Goal: Information Seeking & Learning: Find specific fact

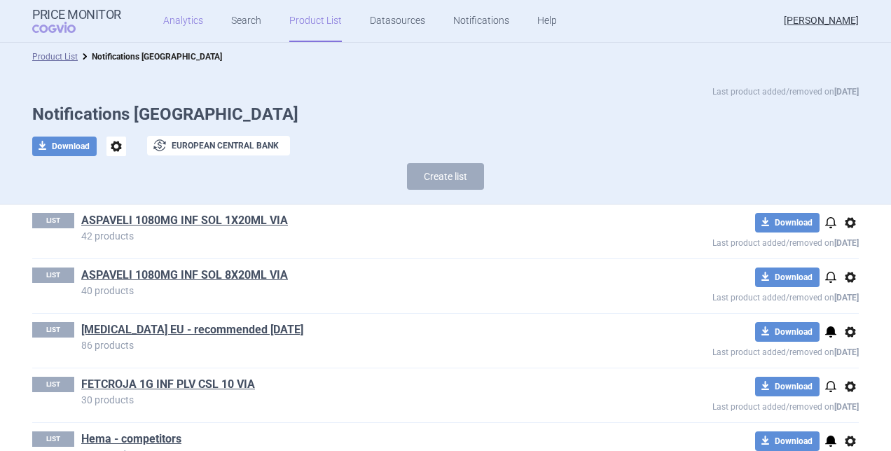
click at [178, 20] on link "Analytics" at bounding box center [183, 21] width 40 height 42
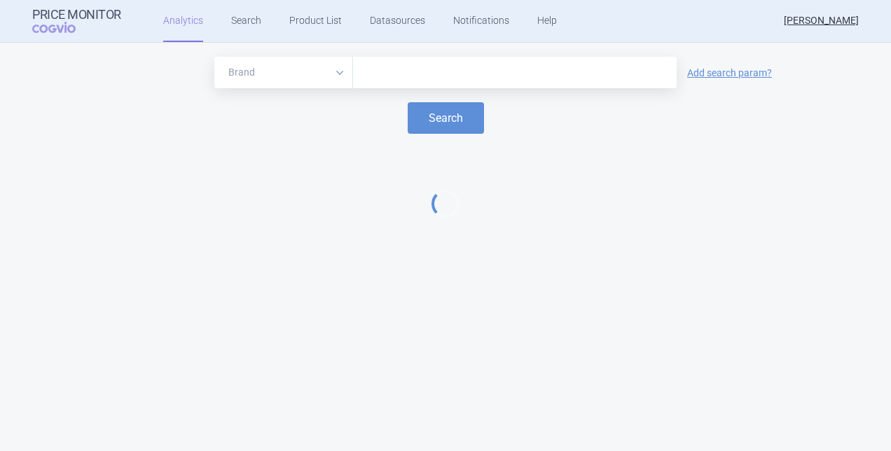
click at [381, 66] on input "text" at bounding box center [515, 73] width 310 height 18
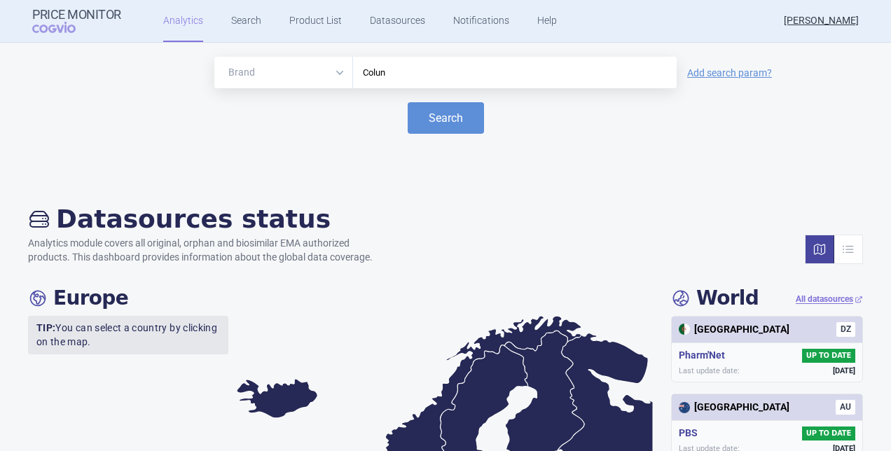
type input "Colu"
click at [455, 109] on button "Search" at bounding box center [446, 118] width 76 height 32
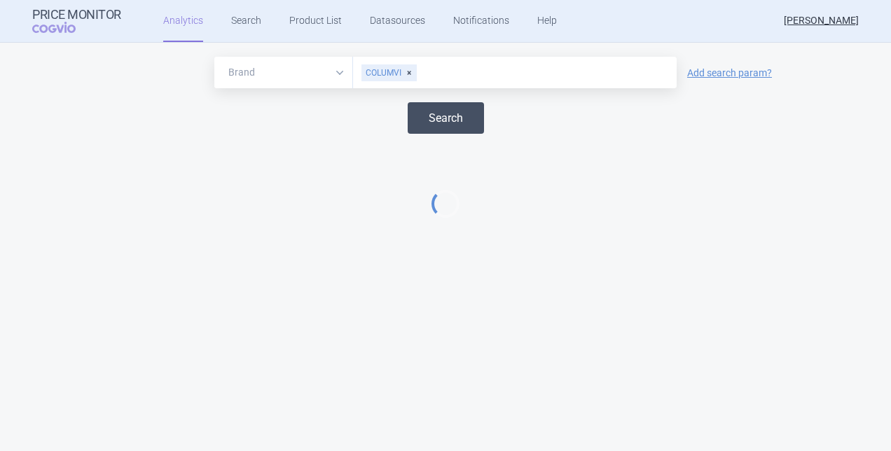
select select "EUR"
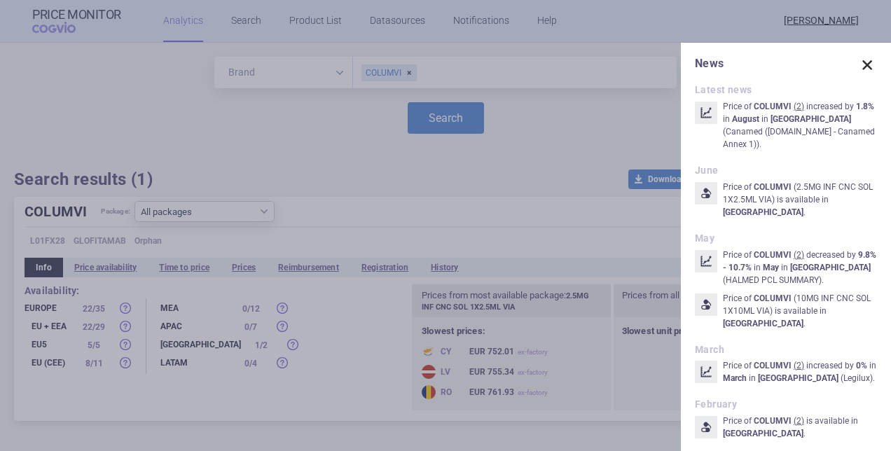
click at [857, 64] on span at bounding box center [867, 65] width 20 height 20
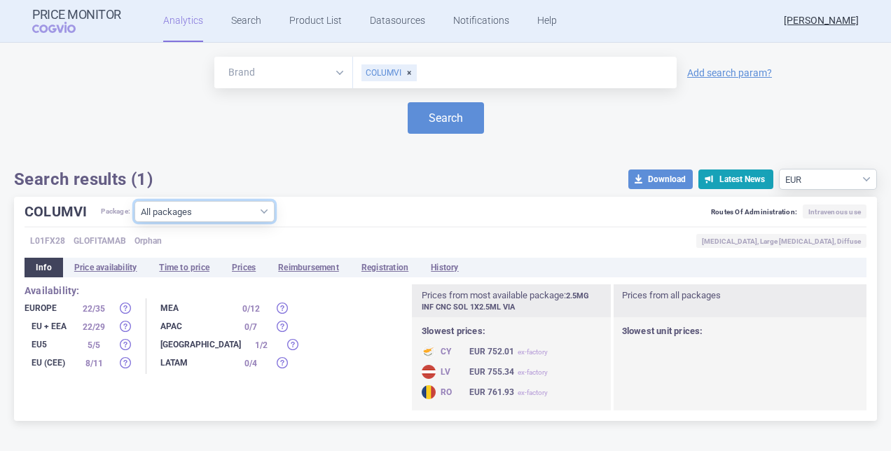
click at [256, 214] on select "All packages 10MG INF CNC SOL 1X10ML VIA ( 29 ) 2.5MG INF CNC SOL 1X2.5ML VIA (…" at bounding box center [204, 211] width 140 height 21
select select "813dae39-43ee-4578-90ee-c6d42be4162c"
click at [134, 222] on select "All packages 10MG INF CNC SOL 1X10ML VIA ( 29 ) 2.5MG INF CNC SOL 1X2.5ML VIA (…" at bounding box center [204, 211] width 140 height 21
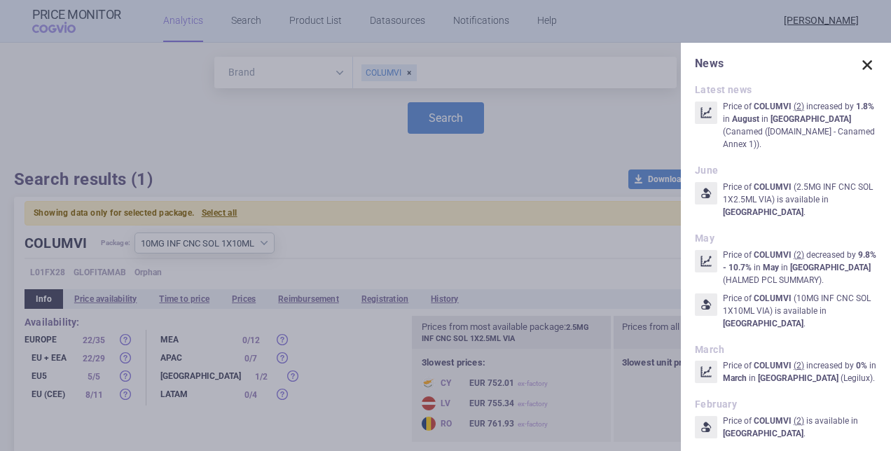
click at [857, 63] on span at bounding box center [867, 65] width 20 height 20
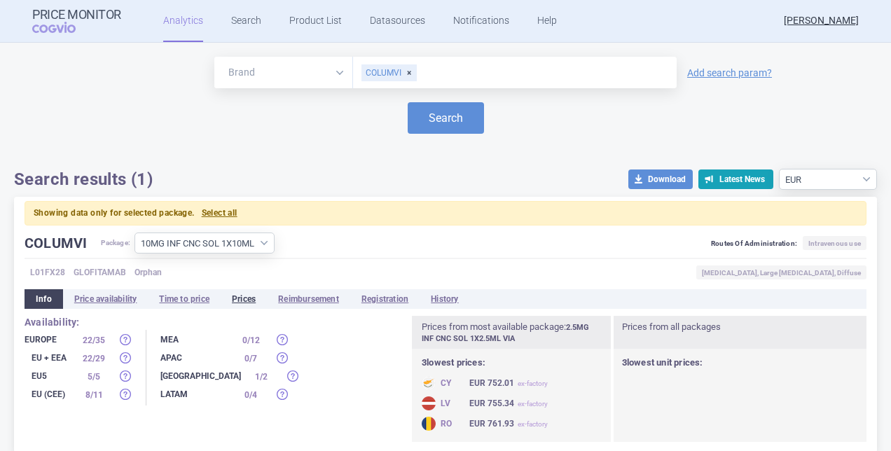
click at [243, 297] on li "Prices" at bounding box center [244, 299] width 46 height 20
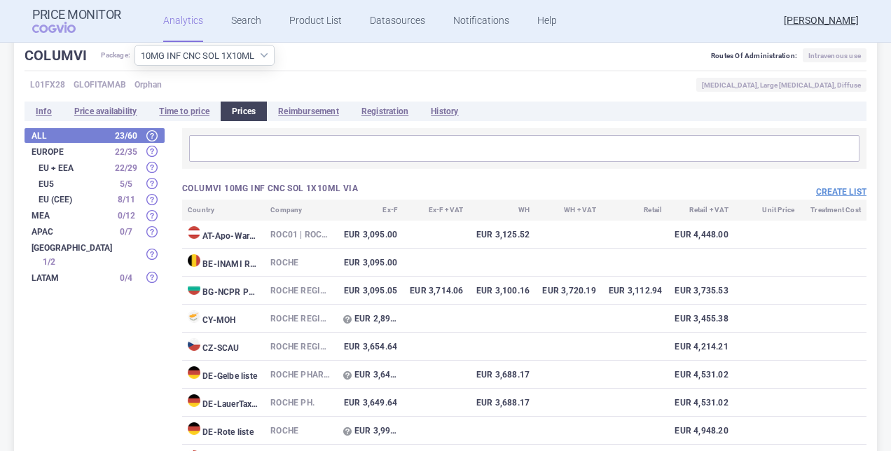
scroll to position [210, 0]
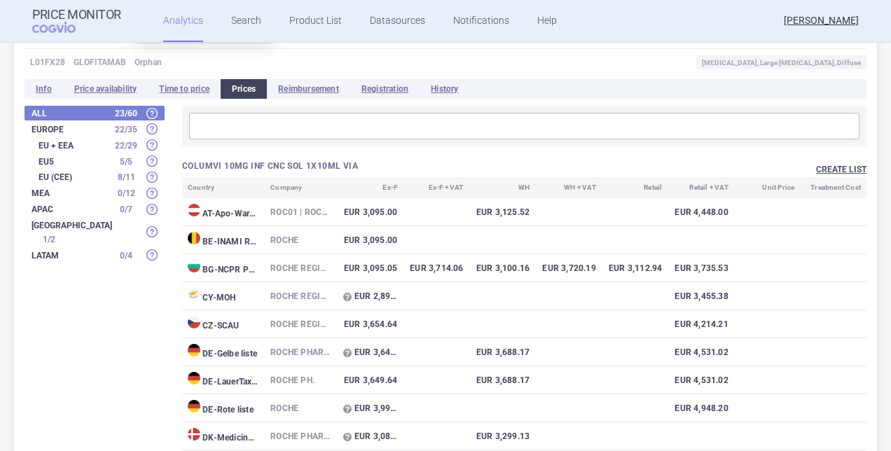
click at [828, 167] on button "Create list" at bounding box center [841, 170] width 50 height 12
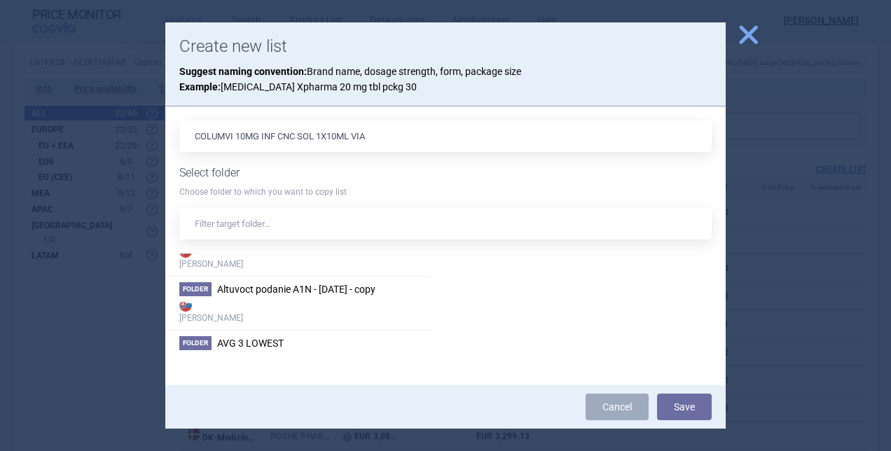
scroll to position [140, 0]
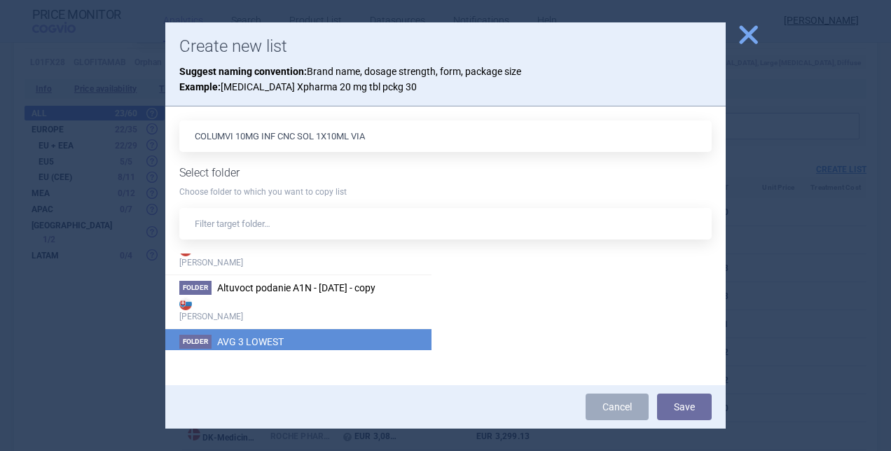
click at [310, 339] on li "Folder AVG 3 LOWEST Max Price" at bounding box center [298, 355] width 266 height 54
click at [677, 405] on button "Save" at bounding box center [684, 407] width 55 height 27
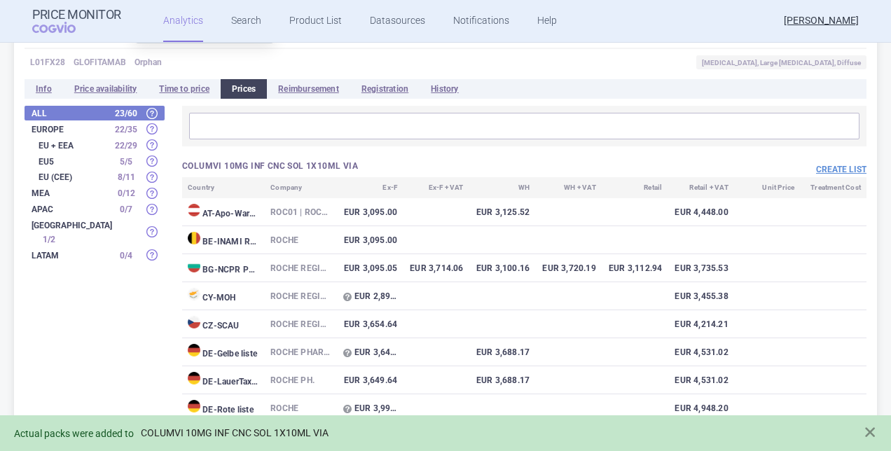
click at [310, 433] on link "COLUMVI 10MG INF CNC SOL 1X10ML VIA" at bounding box center [235, 433] width 188 height 12
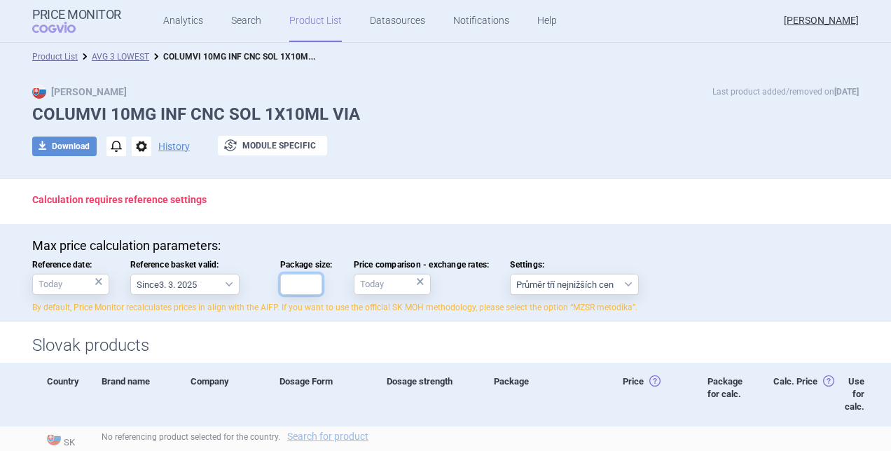
click at [297, 286] on input "Package size:" at bounding box center [301, 284] width 42 height 21
type input "1"
click at [574, 154] on div "download Download notifications options History exchange Module specific" at bounding box center [445, 146] width 826 height 21
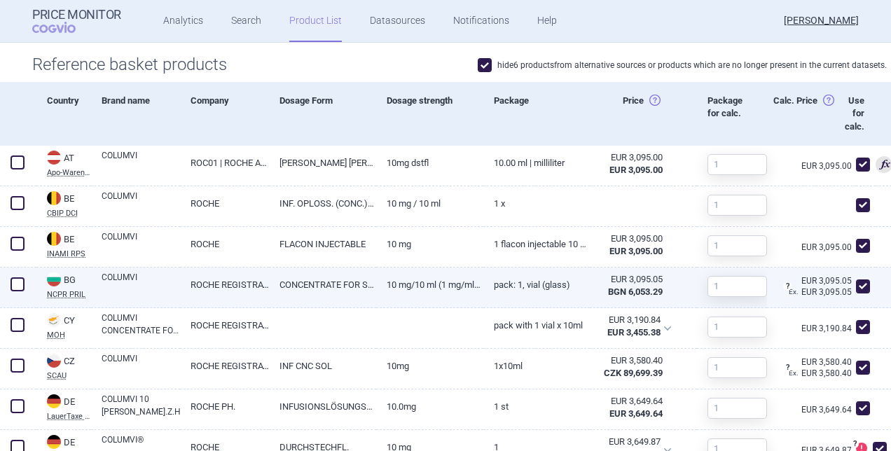
scroll to position [560, 0]
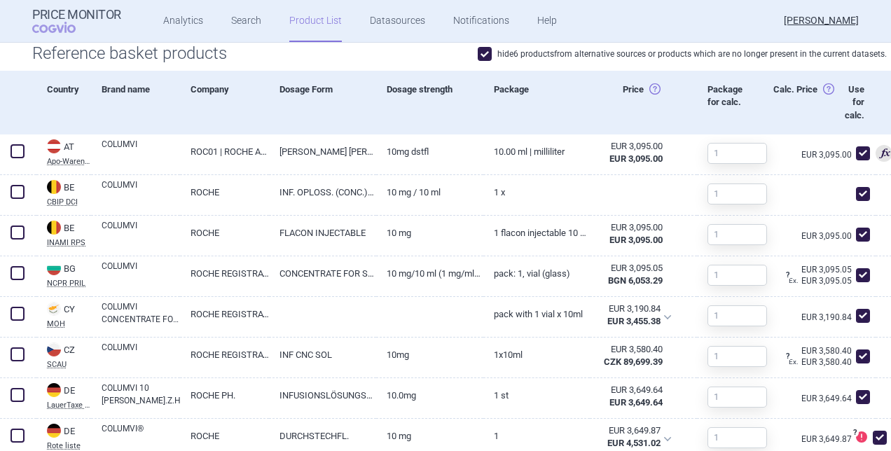
click at [480, 56] on span at bounding box center [485, 54] width 14 height 14
checkbox input "false"
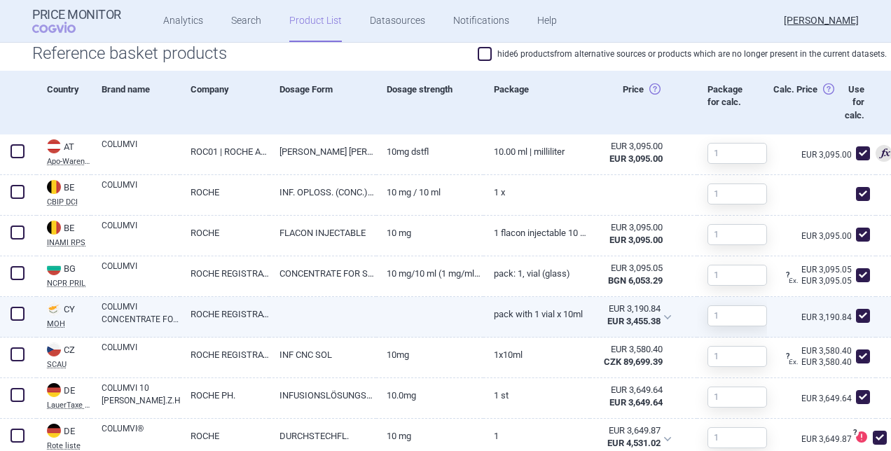
scroll to position [700, 0]
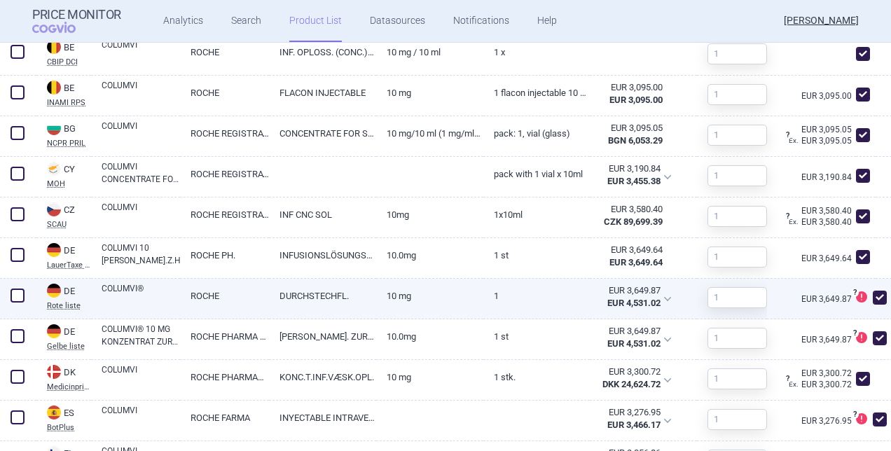
click at [873, 292] on span at bounding box center [880, 298] width 14 height 14
checkbox input "false"
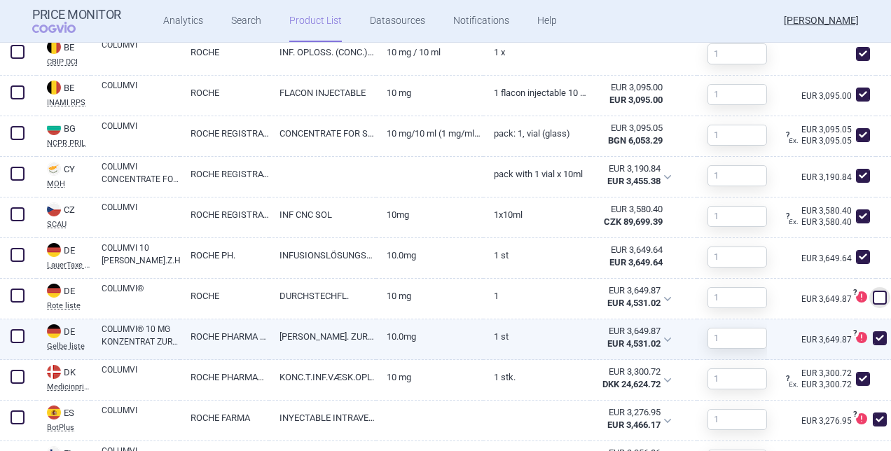
click at [874, 336] on span at bounding box center [880, 338] width 14 height 14
checkbox input "false"
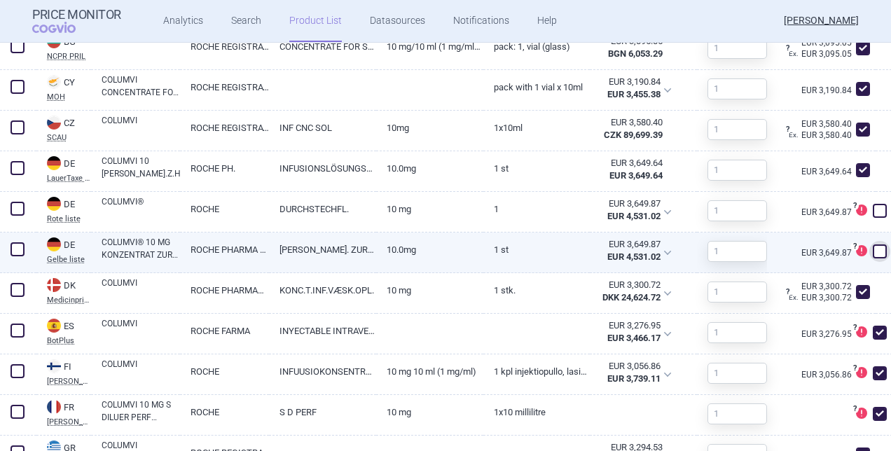
scroll to position [910, 0]
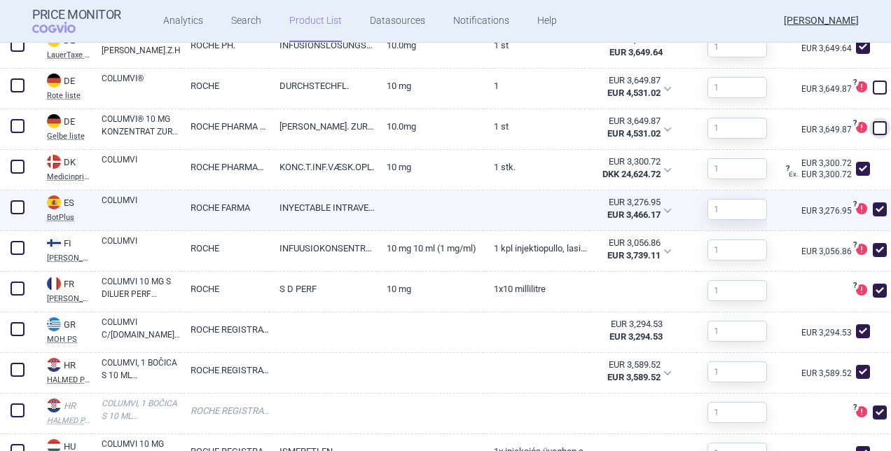
click at [873, 206] on span at bounding box center [880, 209] width 14 height 14
checkbox input "false"
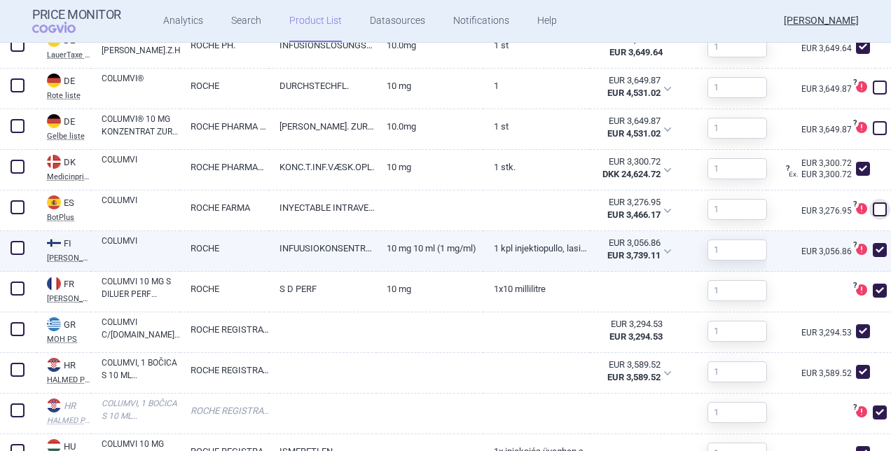
click at [873, 245] on span at bounding box center [880, 250] width 14 height 14
checkbox input "false"
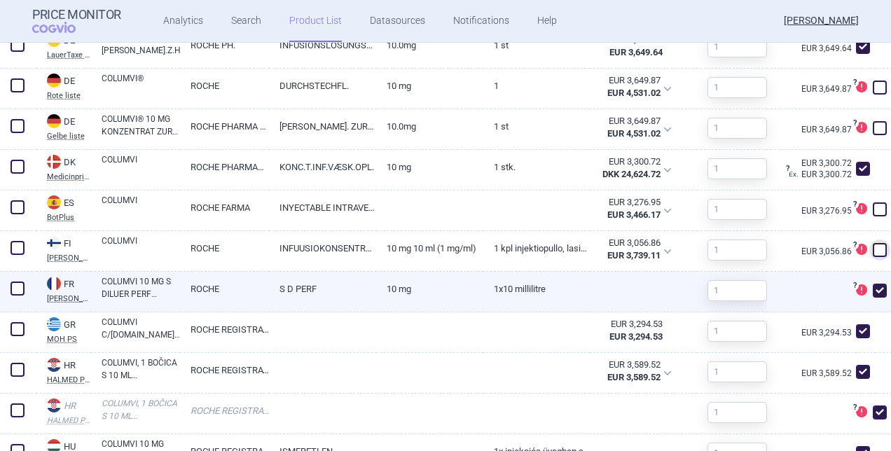
click at [873, 287] on span at bounding box center [880, 291] width 14 height 14
checkbox input "false"
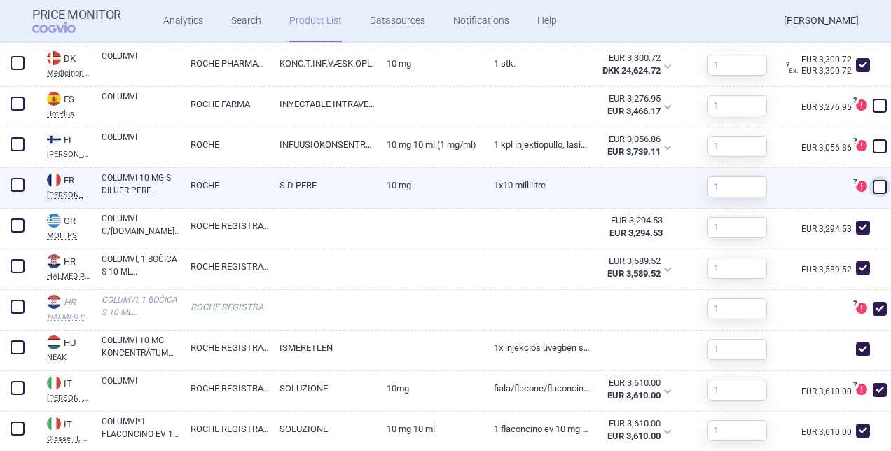
scroll to position [1050, 0]
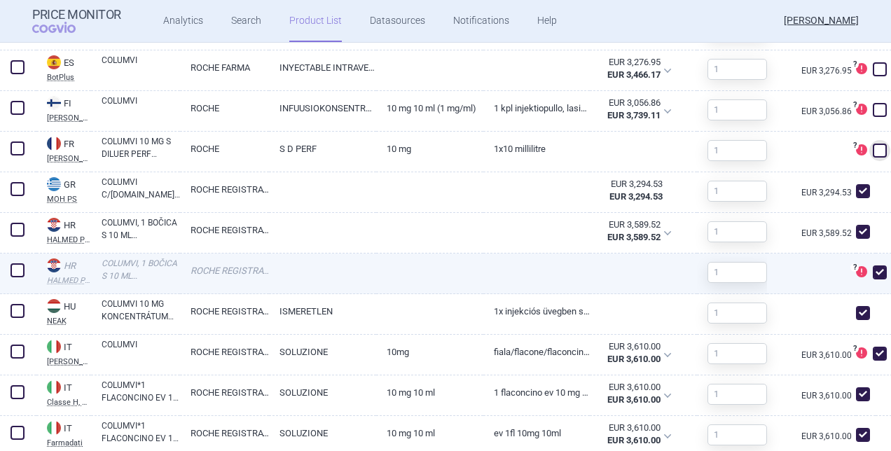
click at [875, 272] on span at bounding box center [880, 272] width 14 height 14
checkbox input "false"
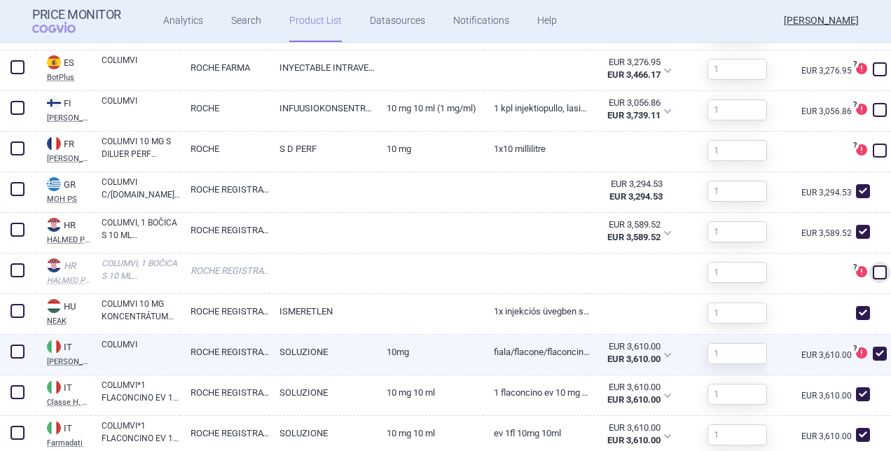
click at [873, 353] on span at bounding box center [880, 354] width 14 height 14
checkbox input "false"
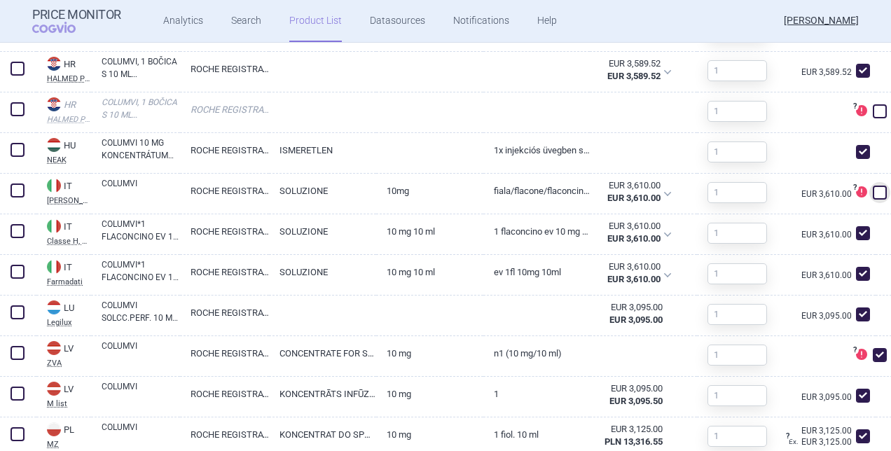
scroll to position [1401, 0]
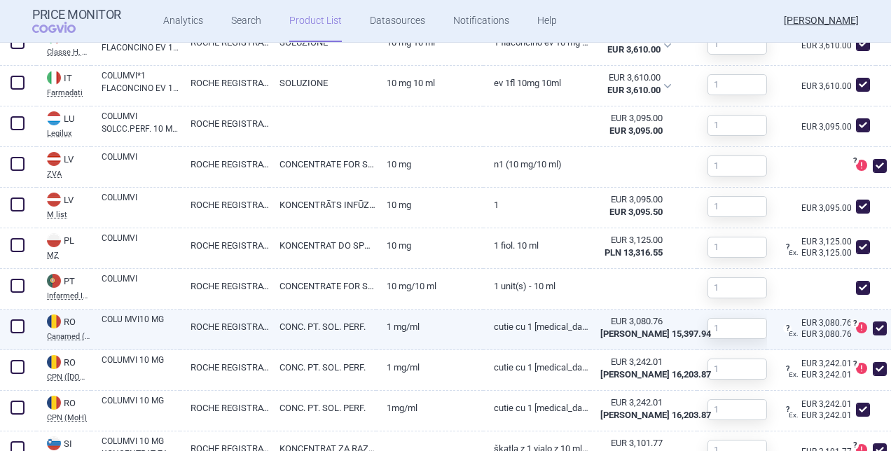
click at [873, 321] on span at bounding box center [880, 328] width 14 height 14
checkbox input "false"
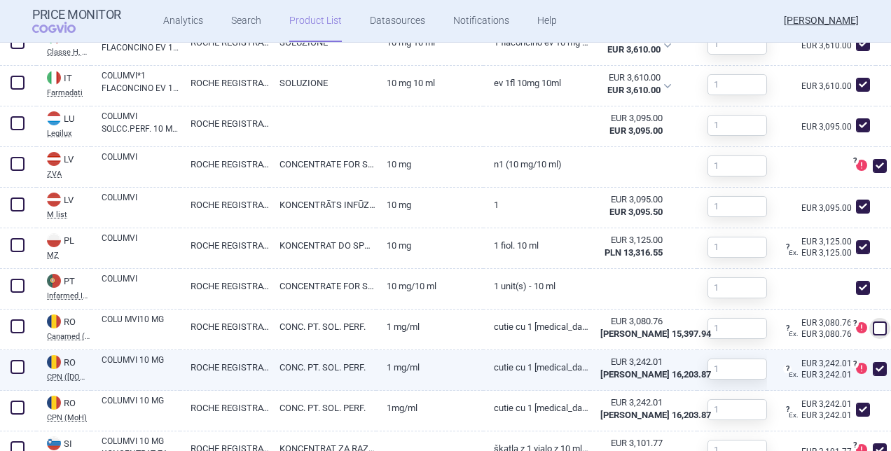
click at [873, 370] on span at bounding box center [880, 369] width 14 height 14
checkbox input "false"
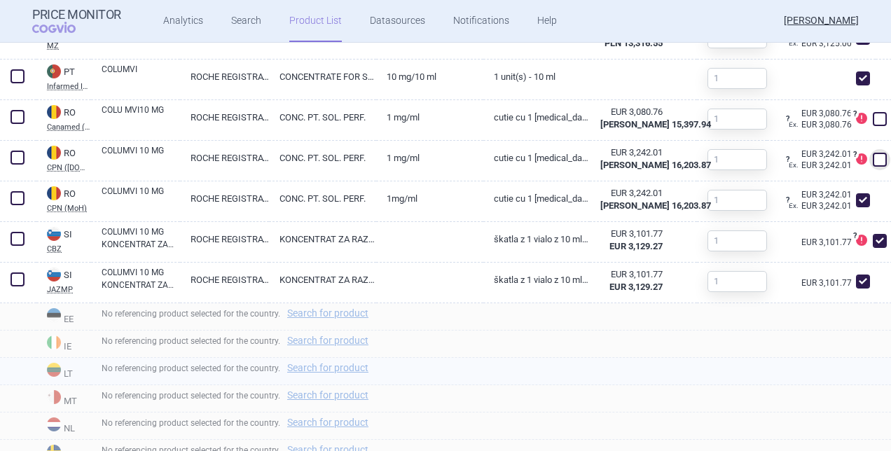
scroll to position [1611, 0]
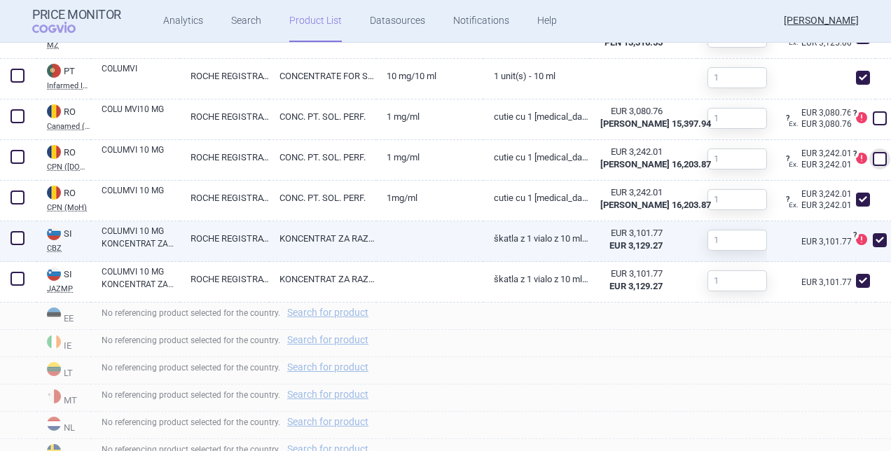
click at [873, 246] on span at bounding box center [880, 240] width 14 height 14
checkbox input "false"
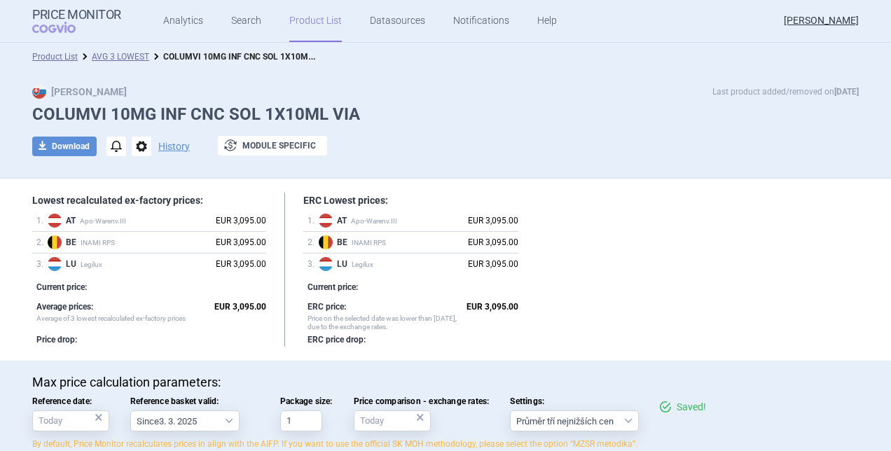
scroll to position [0, 0]
click at [234, 308] on strong "EUR 3,095.00" at bounding box center [240, 307] width 52 height 10
drag, startPoint x: 228, startPoint y: 305, endPoint x: 251, endPoint y: 305, distance: 23.1
click at [251, 305] on strong "EUR 3,095.00" at bounding box center [240, 307] width 52 height 10
copy strong "3,095"
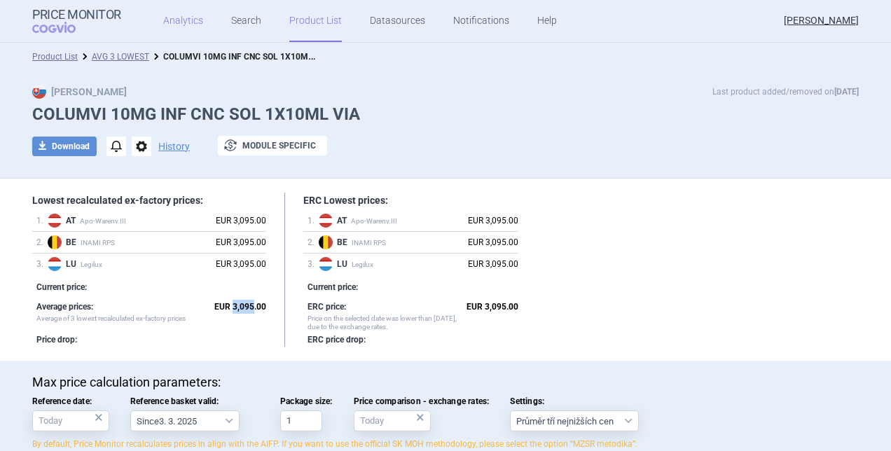
click at [179, 22] on link "Analytics" at bounding box center [183, 21] width 40 height 42
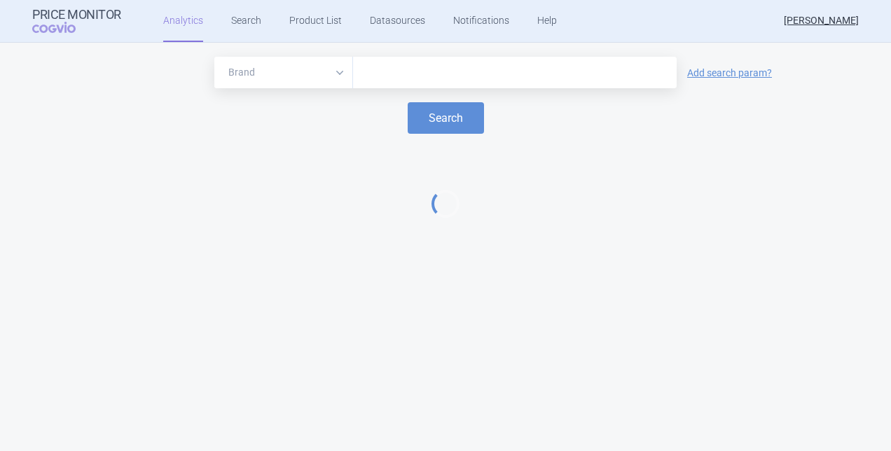
click at [415, 77] on input "text" at bounding box center [515, 73] width 310 height 18
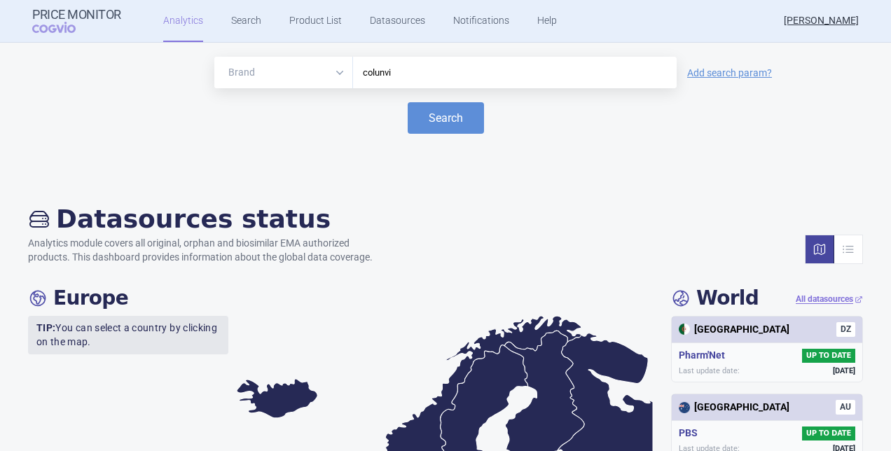
drag, startPoint x: 377, startPoint y: 75, endPoint x: 401, endPoint y: 73, distance: 23.2
click at [401, 73] on input "colunvi" at bounding box center [515, 73] width 310 height 18
type input "colu"
click at [440, 106] on button "Search" at bounding box center [446, 118] width 76 height 32
select select "EUR"
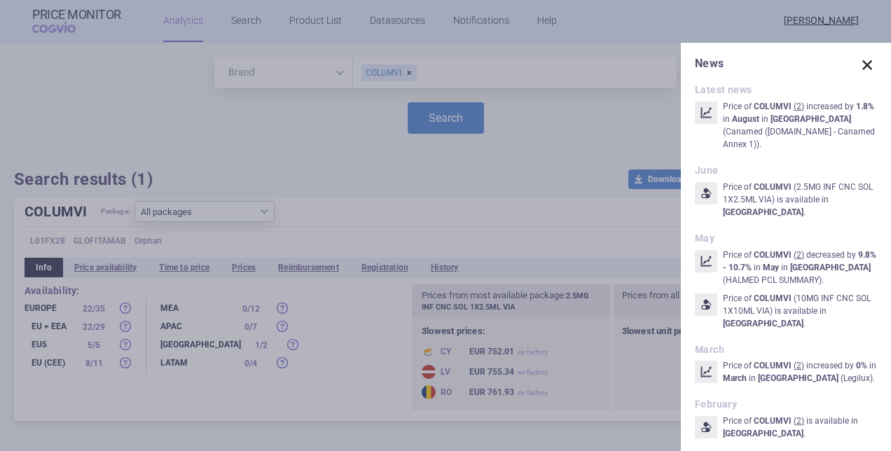
click at [858, 60] on span at bounding box center [867, 65] width 20 height 20
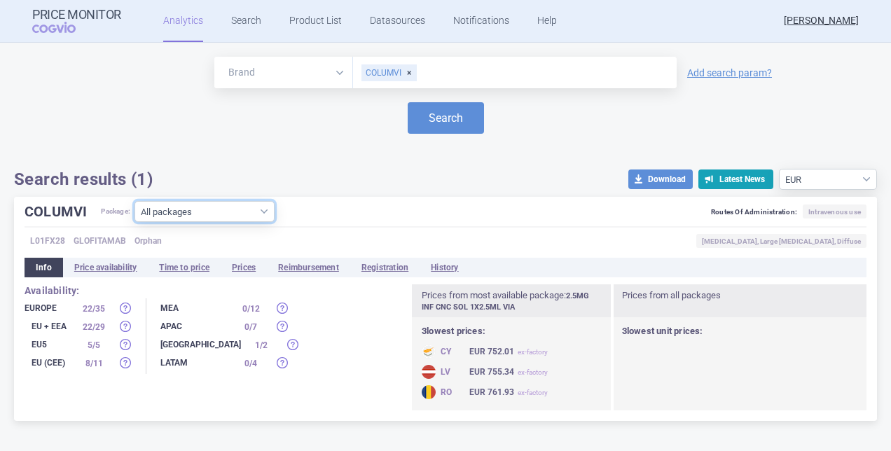
click at [247, 204] on select "All packages 10MG INF CNC SOL 1X10ML VIA ( 29 ) 2.5MG INF CNC SOL 1X2.5ML VIA (…" at bounding box center [204, 211] width 140 height 21
select select "cfce80ee-f1af-4244-924c-e3c3603c4e05"
click at [134, 222] on select "All packages 10MG INF CNC SOL 1X10ML VIA ( 29 ) 2.5MG INF CNC SOL 1X2.5ML VIA (…" at bounding box center [204, 211] width 140 height 21
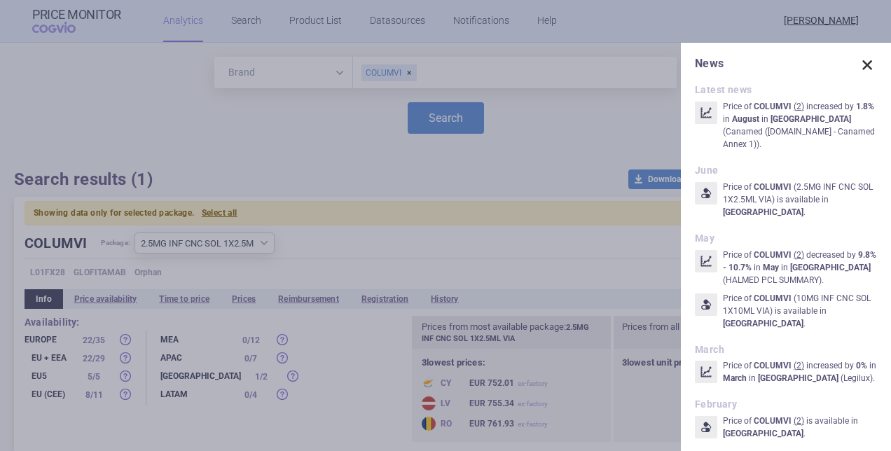
click at [857, 64] on span at bounding box center [867, 65] width 20 height 20
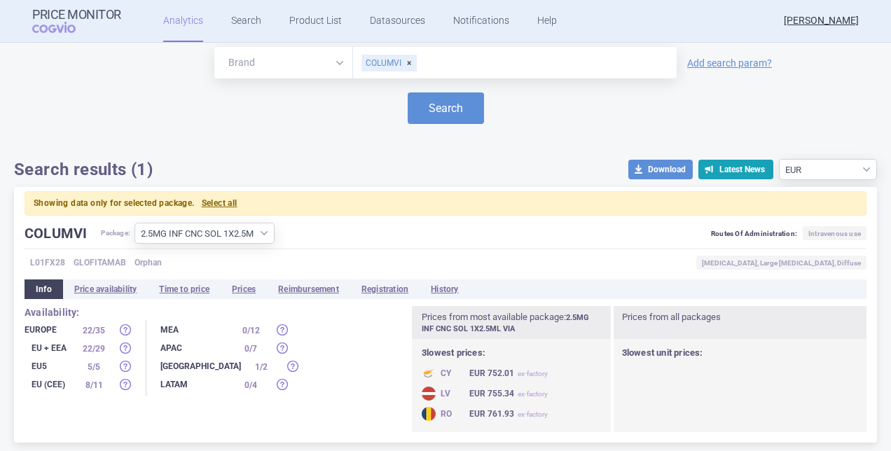
scroll to position [12, 0]
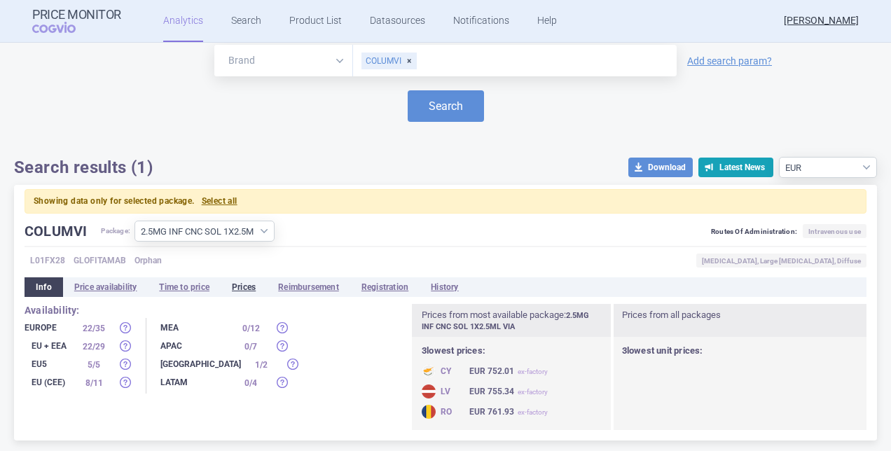
click at [244, 289] on li "Prices" at bounding box center [244, 287] width 46 height 20
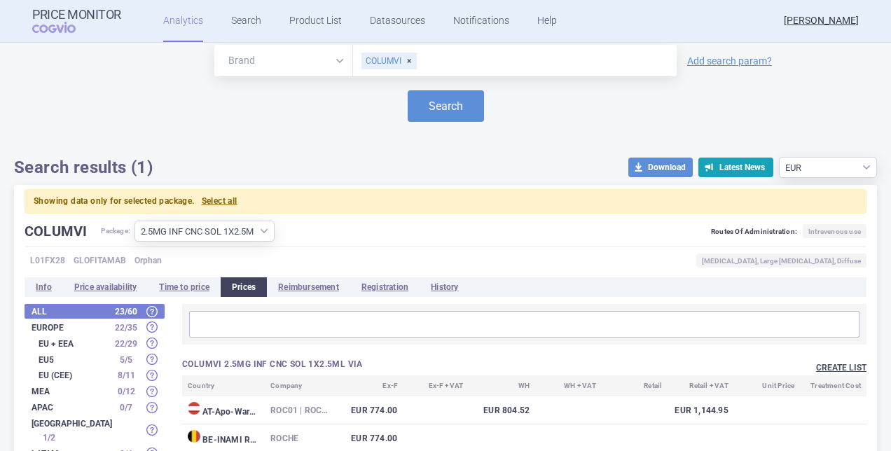
click at [822, 366] on button "Create list" at bounding box center [841, 368] width 50 height 12
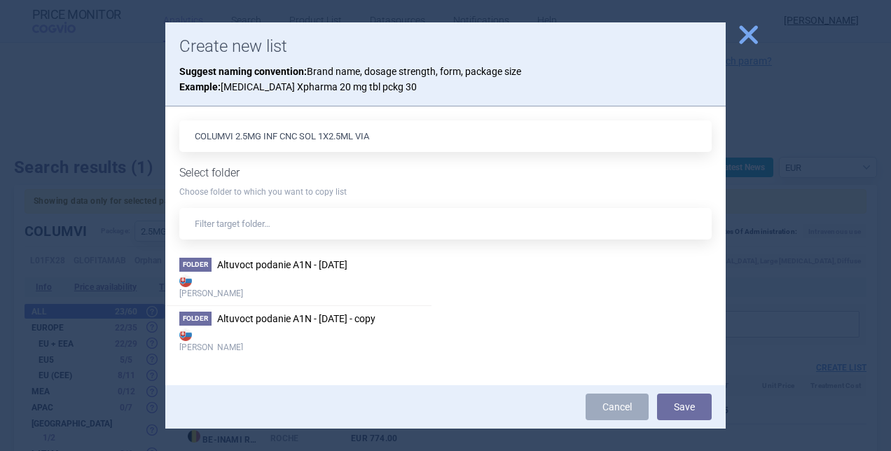
scroll to position [210, 0]
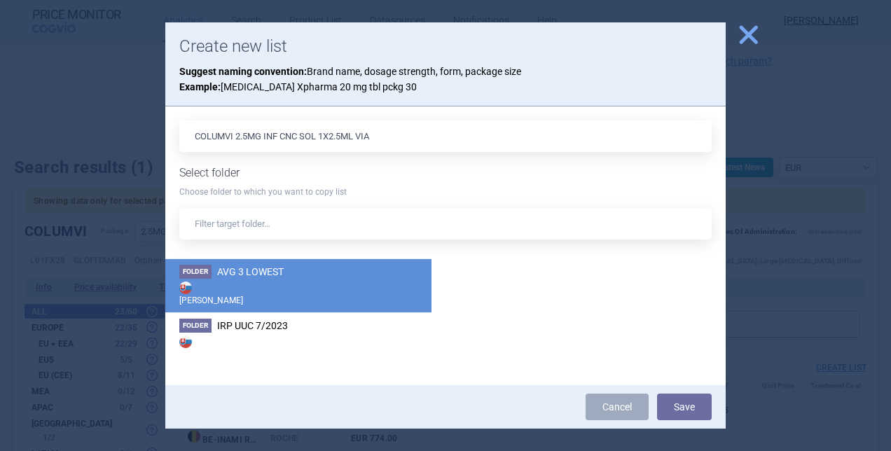
click at [289, 282] on strong "[PERSON_NAME]" at bounding box center [298, 293] width 238 height 28
click at [691, 407] on button "Save" at bounding box center [684, 407] width 55 height 27
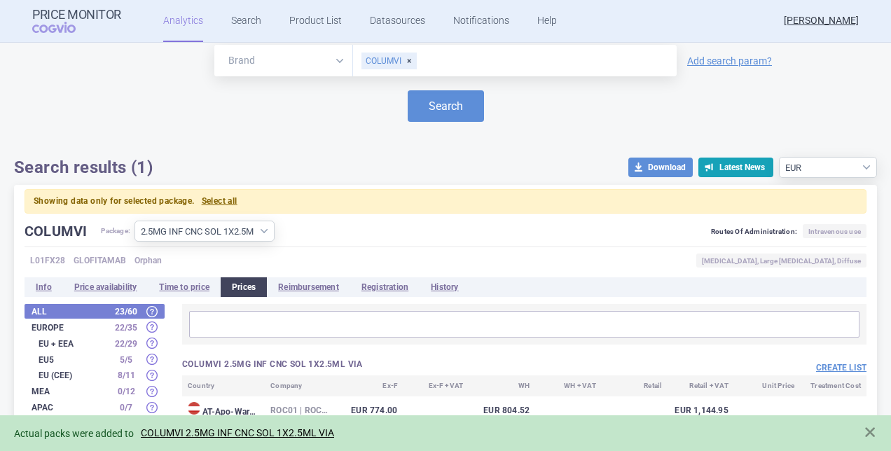
click at [262, 425] on div "Actual packs were added to COLUMVI 2.5MG INF CNC SOL 1X2.5ML VIA" at bounding box center [431, 433] width 835 height 16
click at [246, 430] on link "COLUMVI 2.5MG INF CNC SOL 1X2.5ML VIA" at bounding box center [237, 433] width 193 height 12
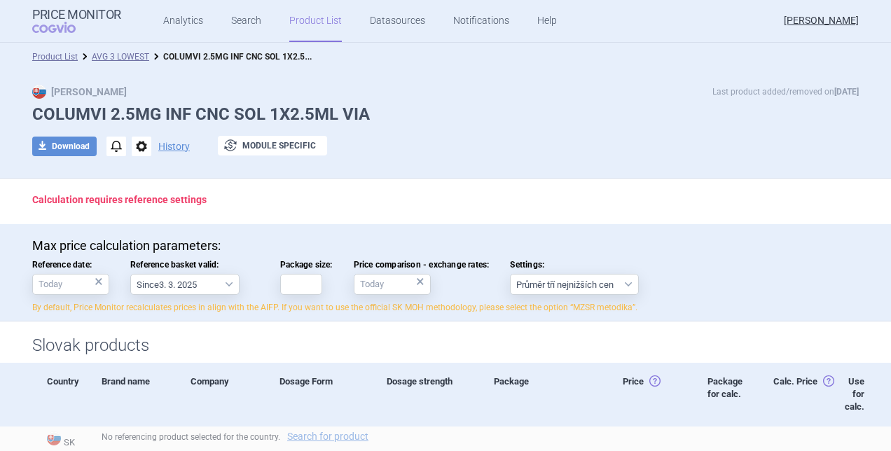
scroll to position [210, 0]
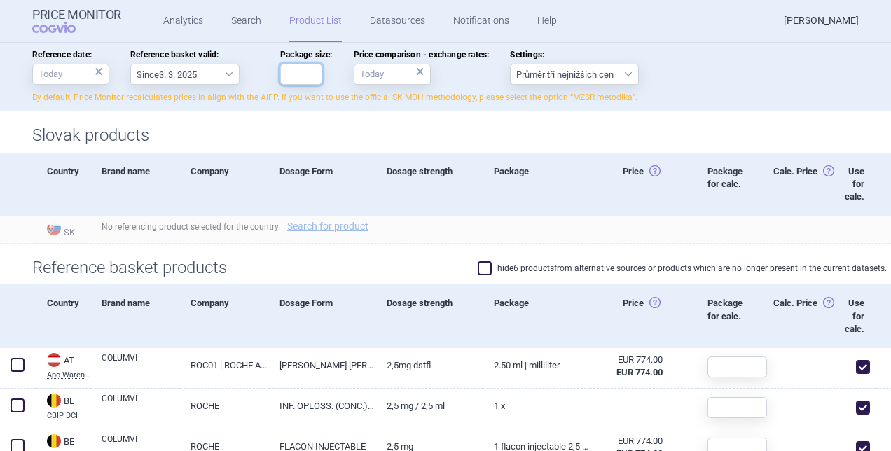
click at [296, 79] on input "Package size:" at bounding box center [301, 74] width 42 height 21
type input "1"
click at [759, 224] on div "No referencing product selected for the country. Search for product" at bounding box center [491, 229] width 800 height 27
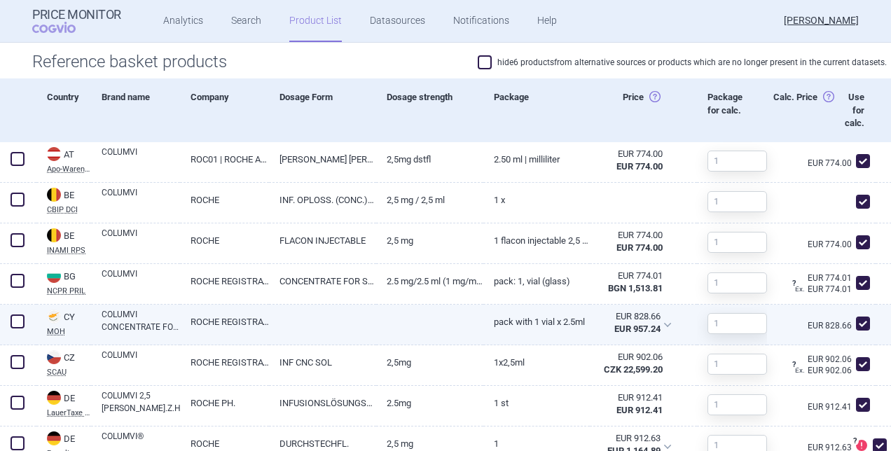
scroll to position [490, 0]
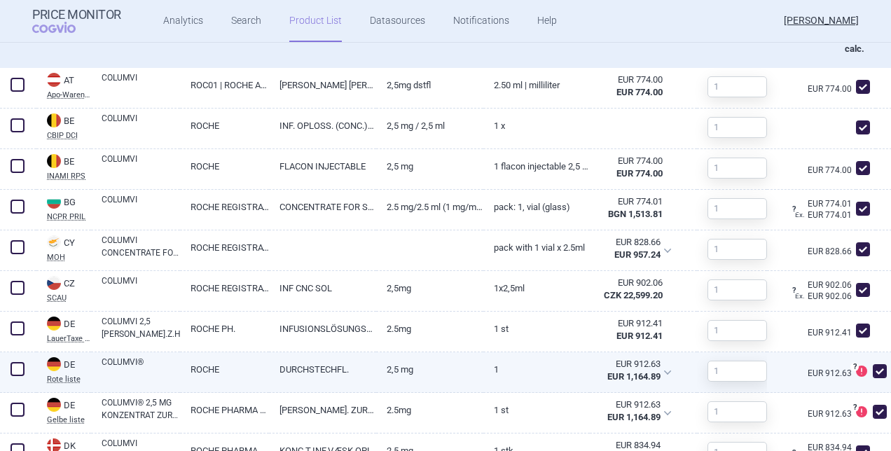
drag, startPoint x: 870, startPoint y: 368, endPoint x: 875, endPoint y: 389, distance: 22.3
click at [873, 368] on span at bounding box center [880, 371] width 14 height 14
checkbox input "false"
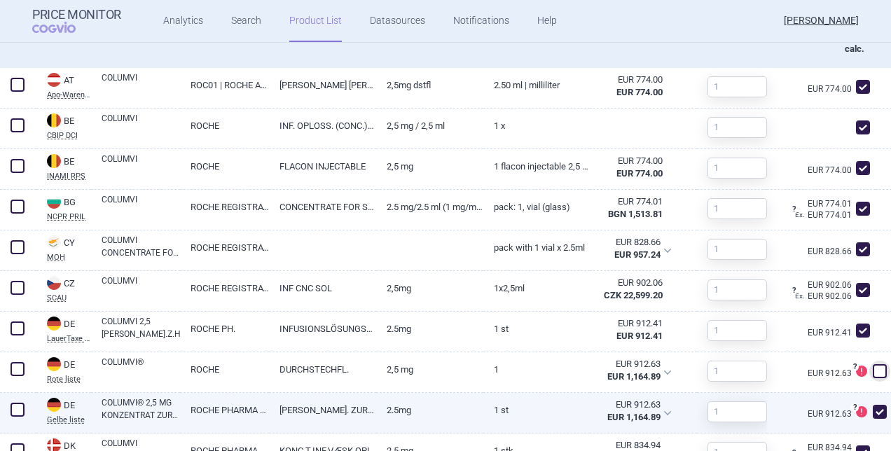
click at [877, 409] on span at bounding box center [880, 412] width 14 height 14
checkbox input "false"
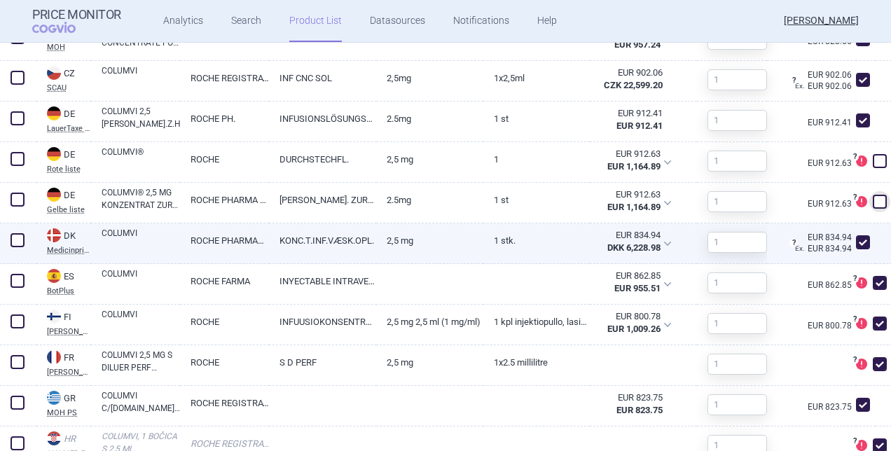
scroll to position [836, 0]
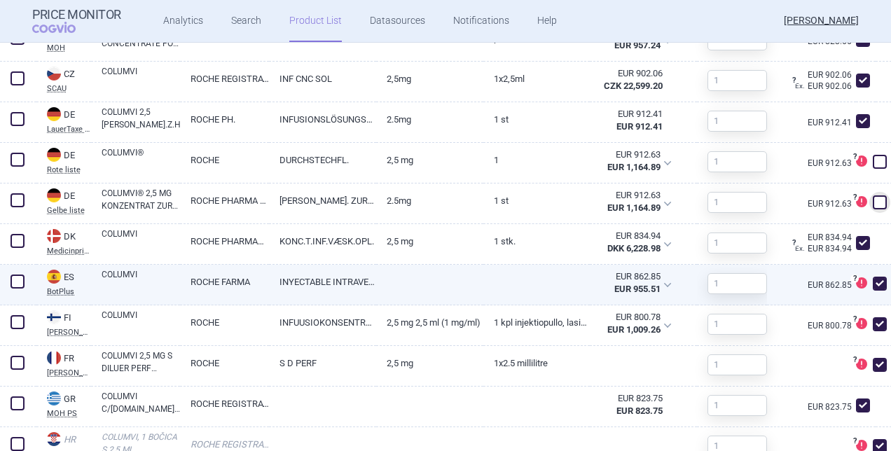
click at [875, 287] on span at bounding box center [880, 284] width 14 height 14
checkbox input "false"
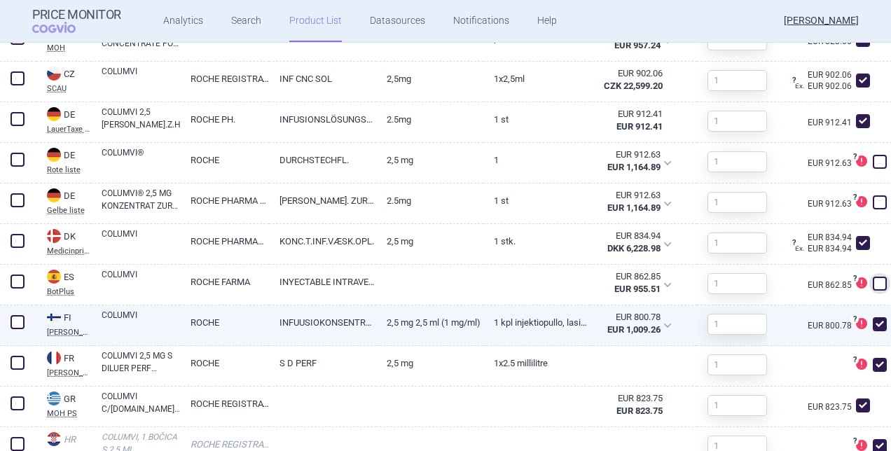
click at [875, 321] on span at bounding box center [880, 324] width 14 height 14
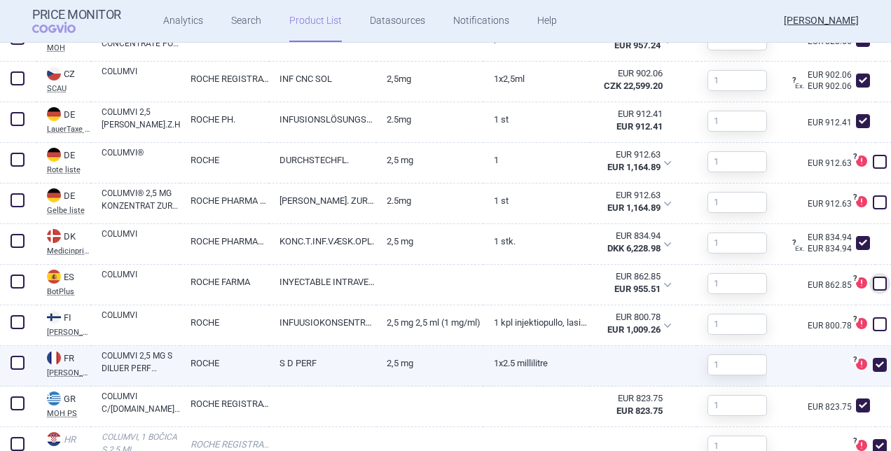
checkbox input "false"
click at [879, 359] on span at bounding box center [879, 364] width 21 height 21
checkbox input "false"
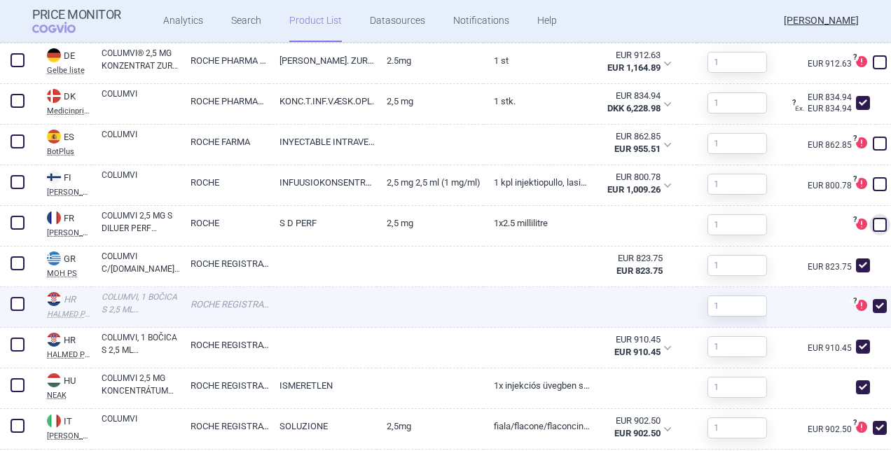
click at [877, 303] on span at bounding box center [880, 306] width 14 height 14
checkbox input "false"
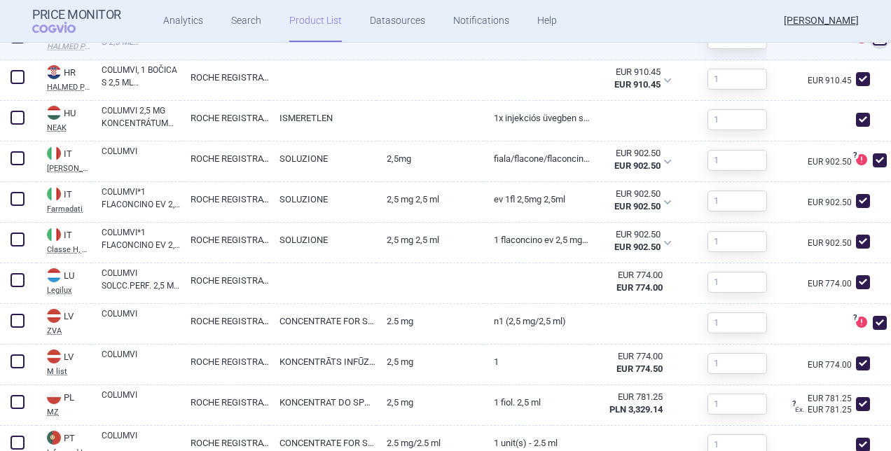
scroll to position [1256, 0]
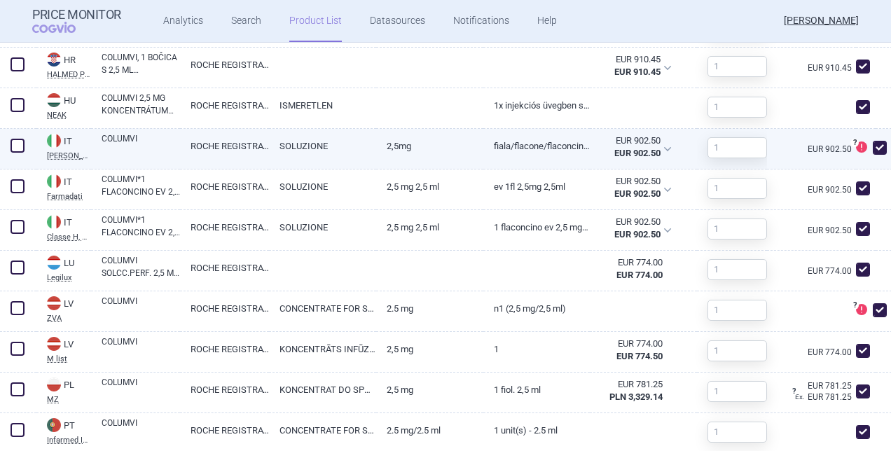
click at [873, 141] on span at bounding box center [880, 148] width 14 height 14
checkbox input "false"
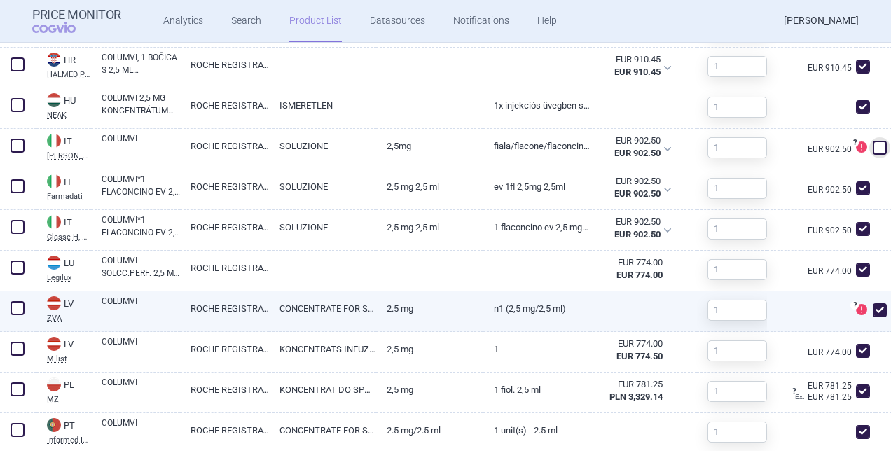
click at [878, 305] on span at bounding box center [880, 310] width 14 height 14
checkbox input "false"
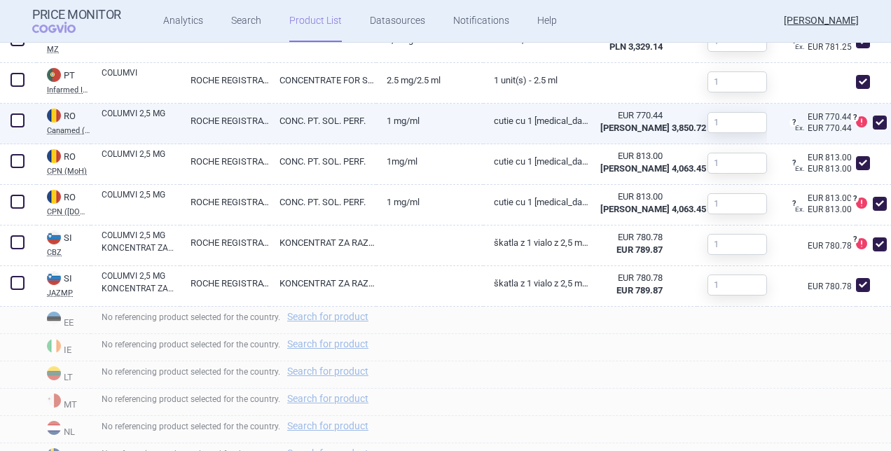
click at [877, 123] on span at bounding box center [880, 123] width 14 height 14
checkbox input "false"
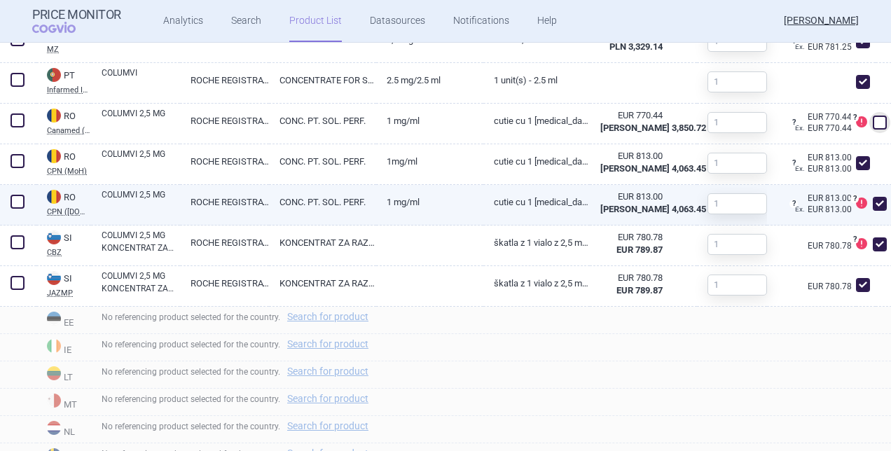
click at [873, 208] on span at bounding box center [880, 204] width 14 height 14
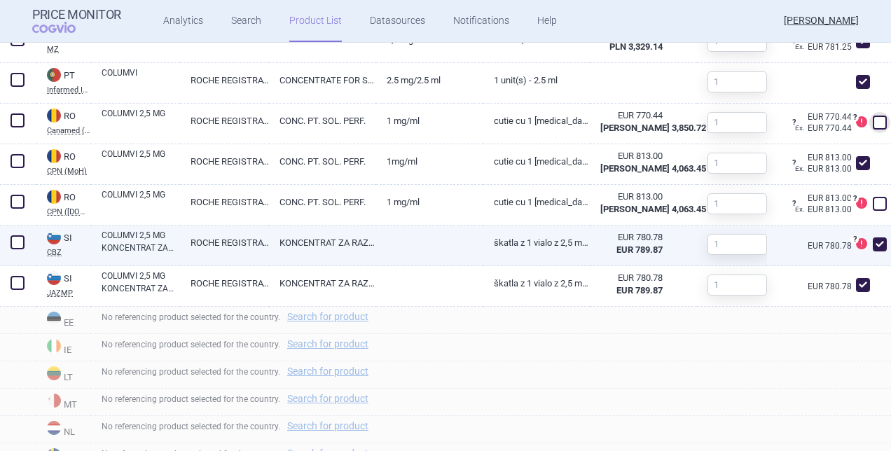
checkbox input "false"
click at [873, 240] on span at bounding box center [880, 244] width 14 height 14
checkbox input "false"
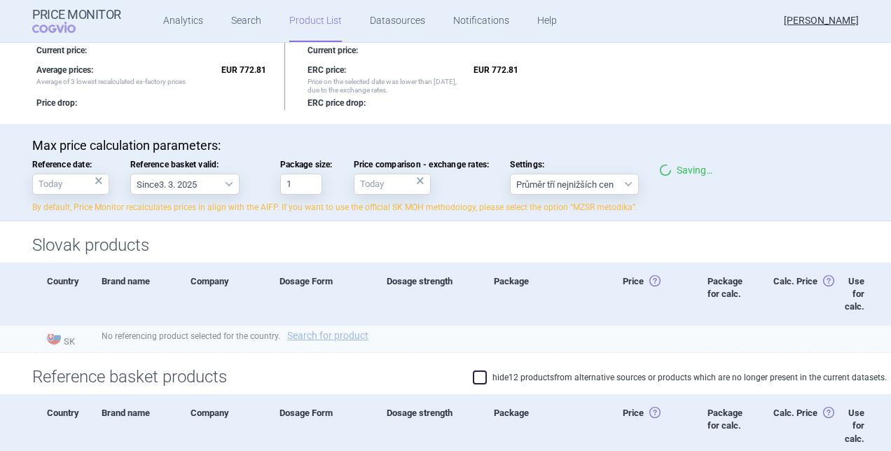
scroll to position [136, 0]
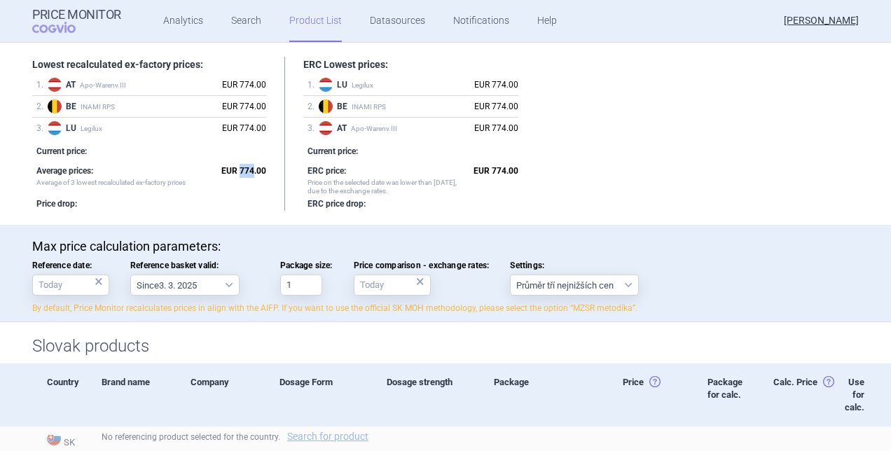
click at [235, 166] on strong "EUR 774.00" at bounding box center [243, 171] width 45 height 10
copy strong "774"
